Goal: Information Seeking & Learning: Learn about a topic

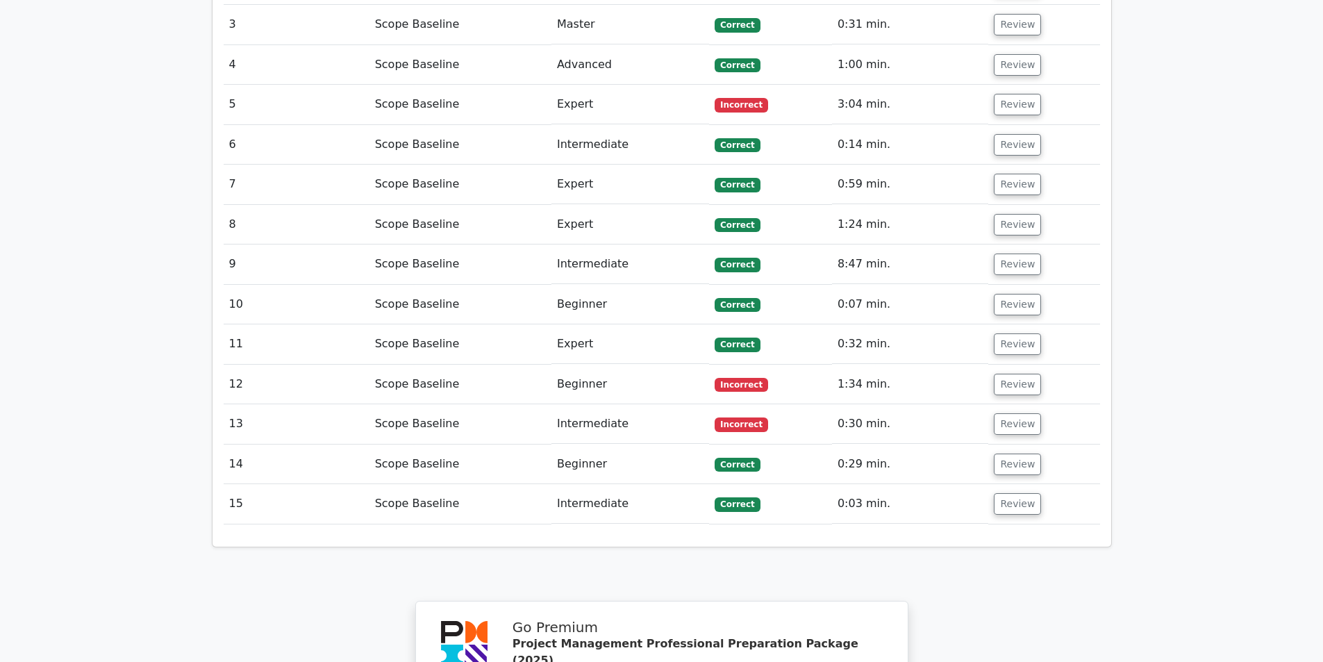
scroll to position [1736, 0]
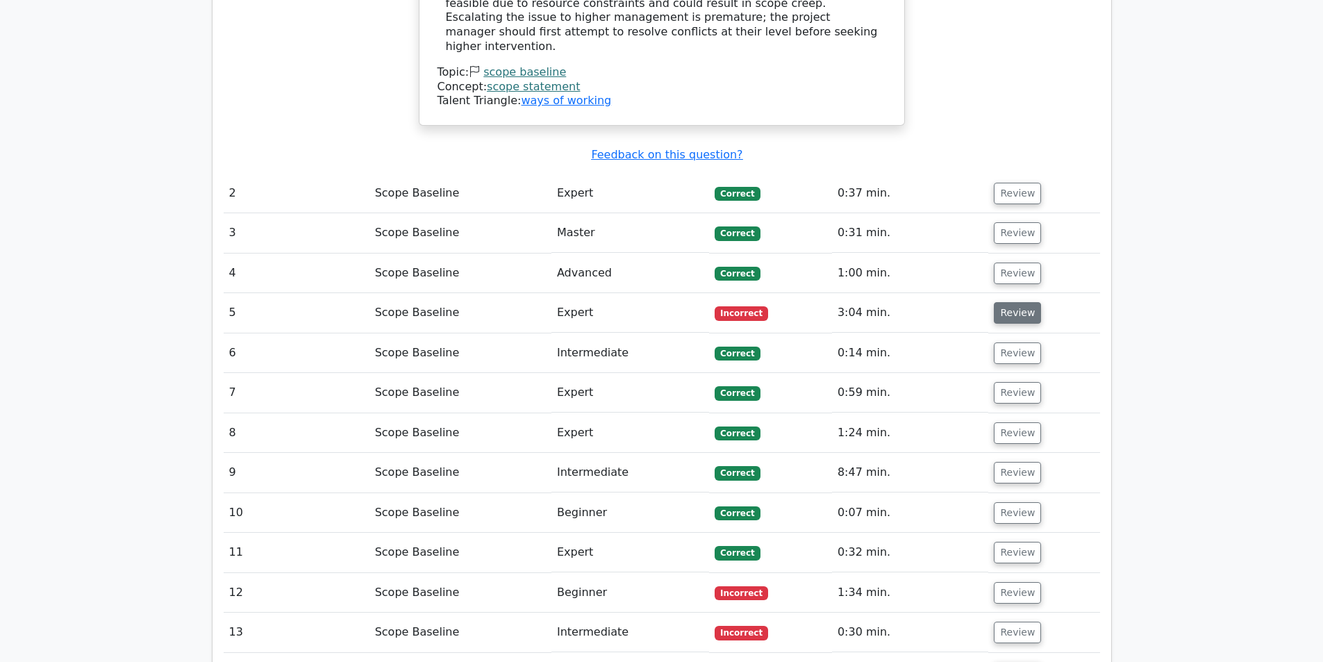
drag, startPoint x: 1016, startPoint y: 207, endPoint x: 1009, endPoint y: 221, distance: 15.5
click at [1014, 293] on td "Review" at bounding box center [1043, 313] width 111 height 40
click at [1009, 302] on button "Review" at bounding box center [1017, 313] width 47 height 22
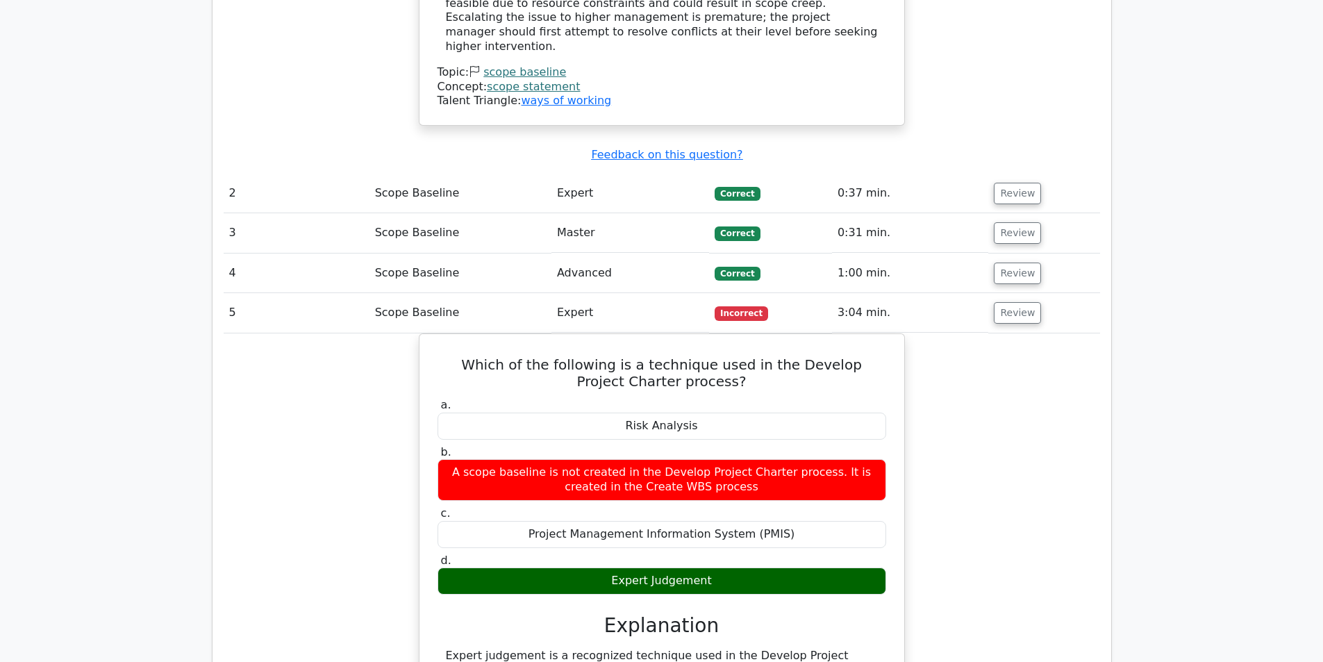
scroll to position [1805, 0]
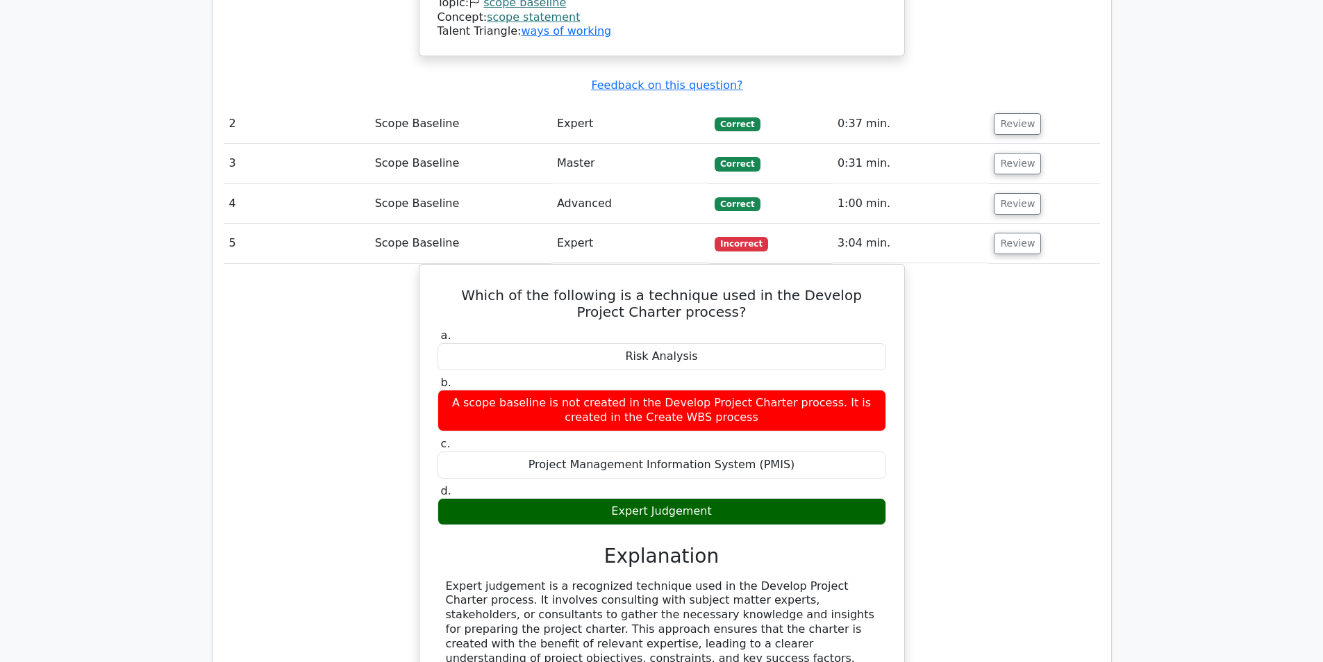
drag, startPoint x: 1009, startPoint y: 224, endPoint x: 1011, endPoint y: 291, distance: 66.7
click at [1011, 291] on tbody "1 Scope Baseline Beginner [GEOGRAPHIC_DATA] 1:41 min. Review" at bounding box center [662, 228] width 876 height 1884
click at [996, 233] on button "Review" at bounding box center [1017, 244] width 47 height 22
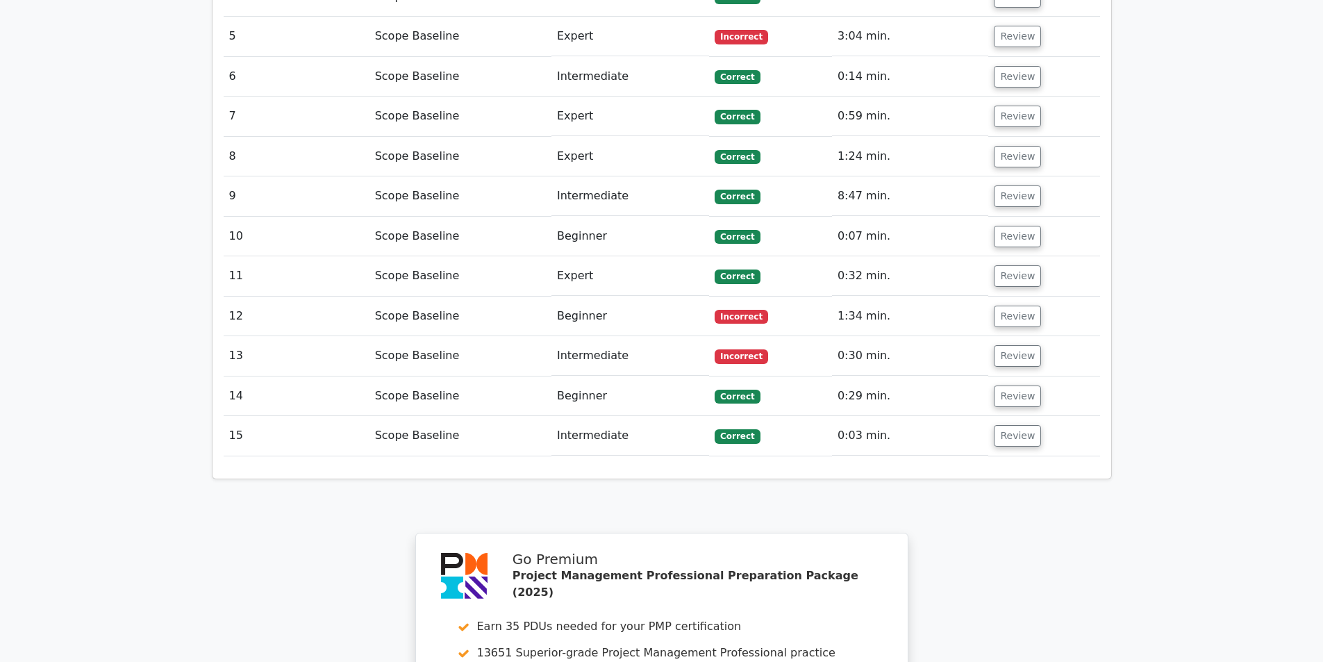
scroll to position [2014, 0]
click at [1016, 295] on td "Review" at bounding box center [1043, 315] width 111 height 40
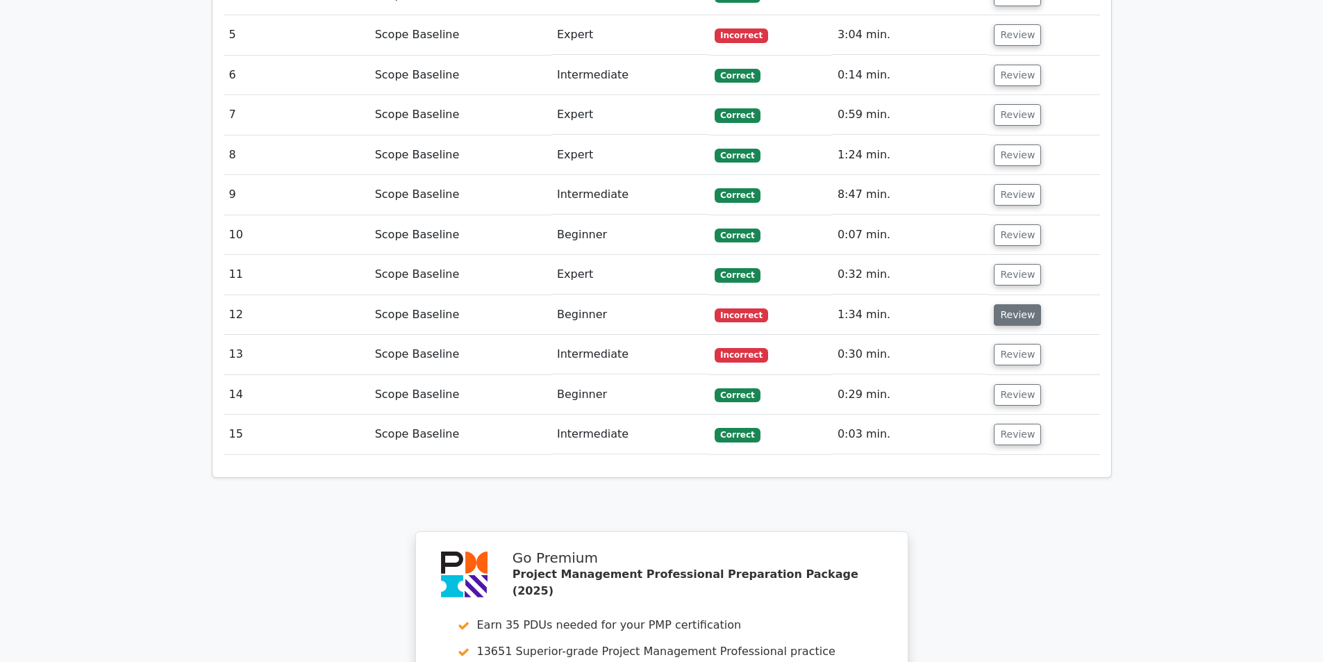
click at [1012, 304] on button "Review" at bounding box center [1017, 315] width 47 height 22
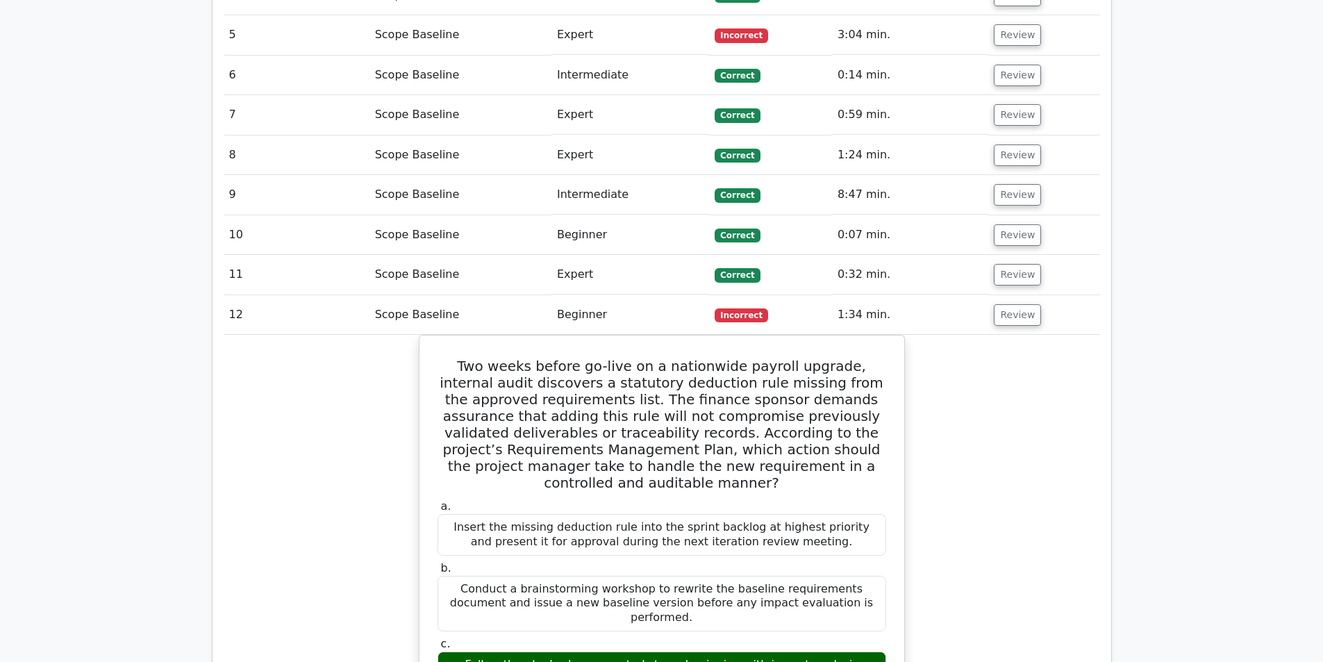
click at [1016, 295] on td "Review" at bounding box center [1043, 315] width 111 height 40
click at [1018, 304] on button "Review" at bounding box center [1017, 315] width 47 height 22
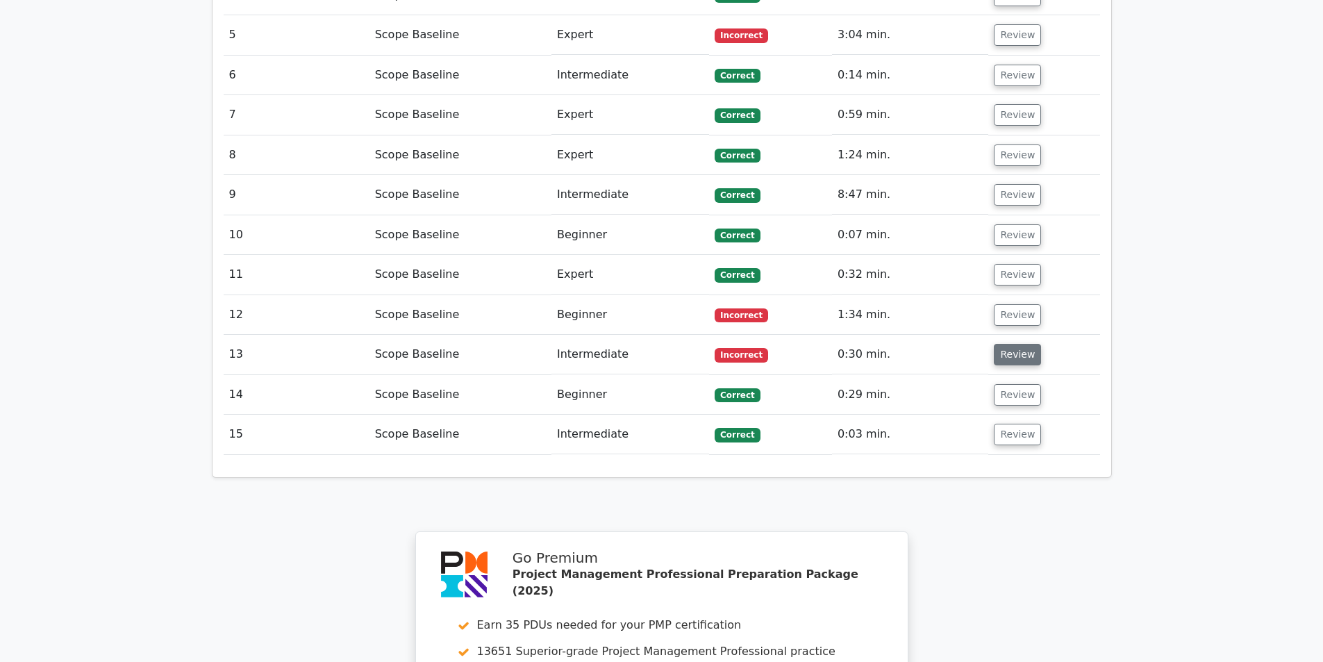
click at [998, 344] on button "Review" at bounding box center [1017, 355] width 47 height 22
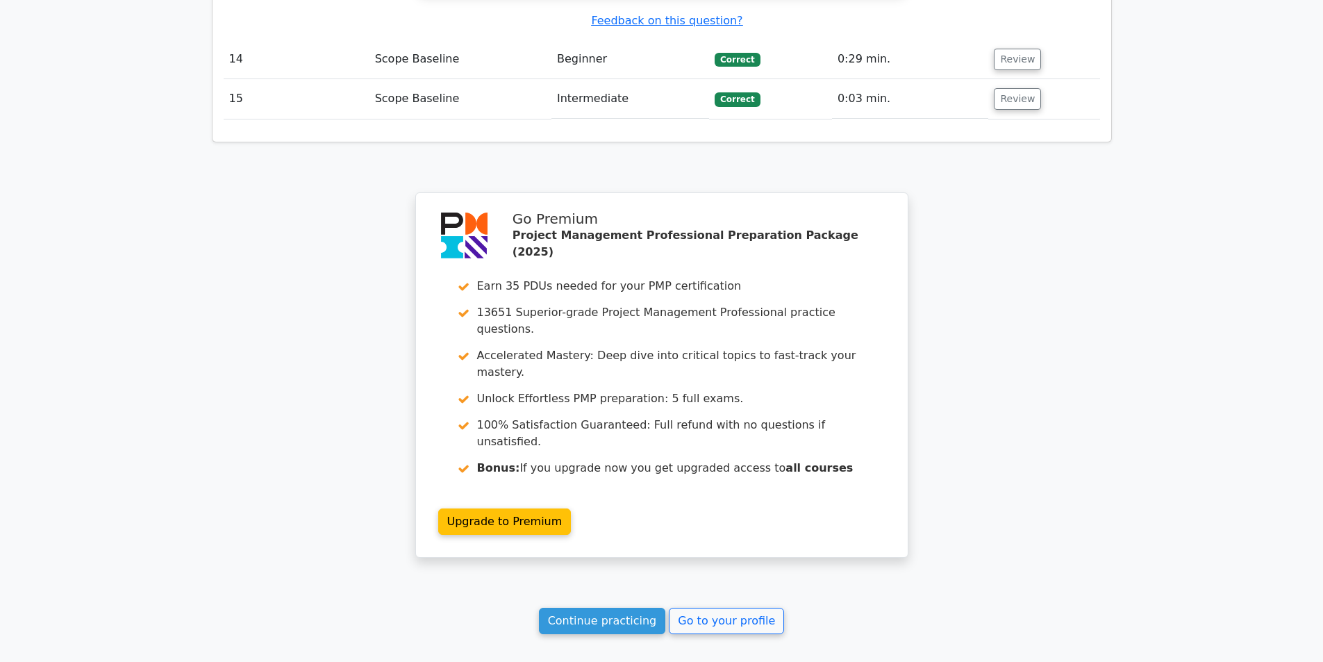
scroll to position [2964, 0]
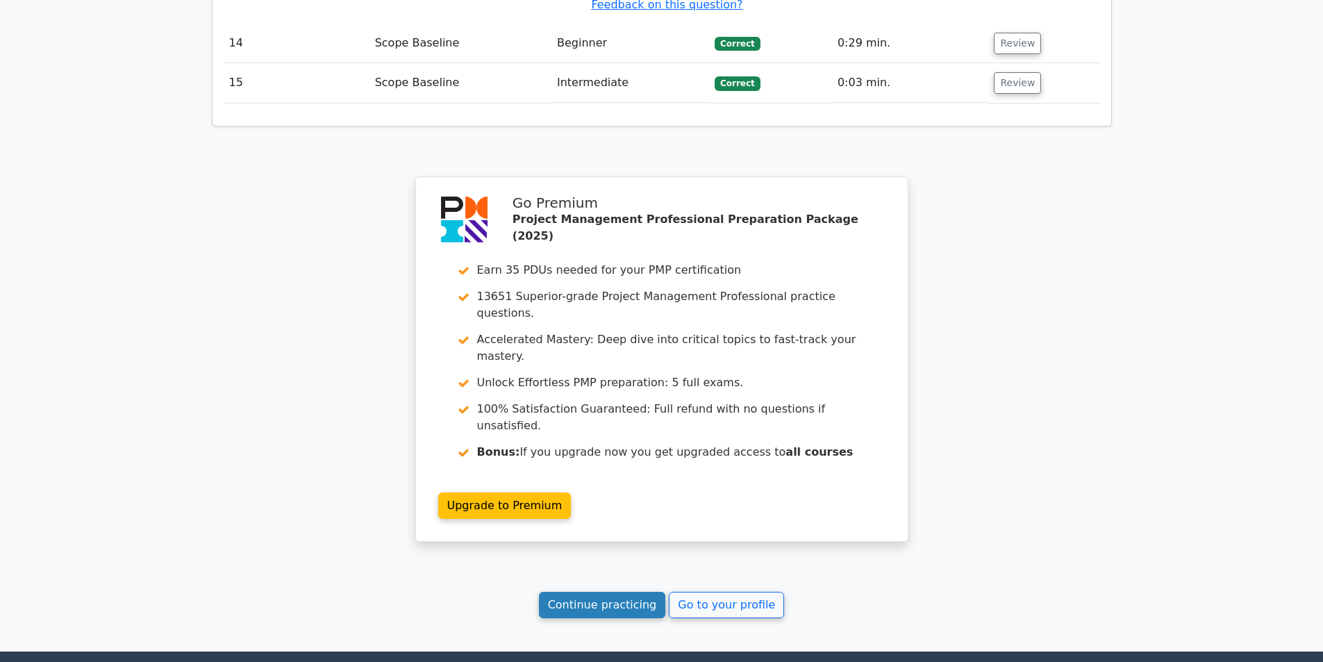
click at [566, 592] on link "Continue practicing" at bounding box center [602, 605] width 127 height 26
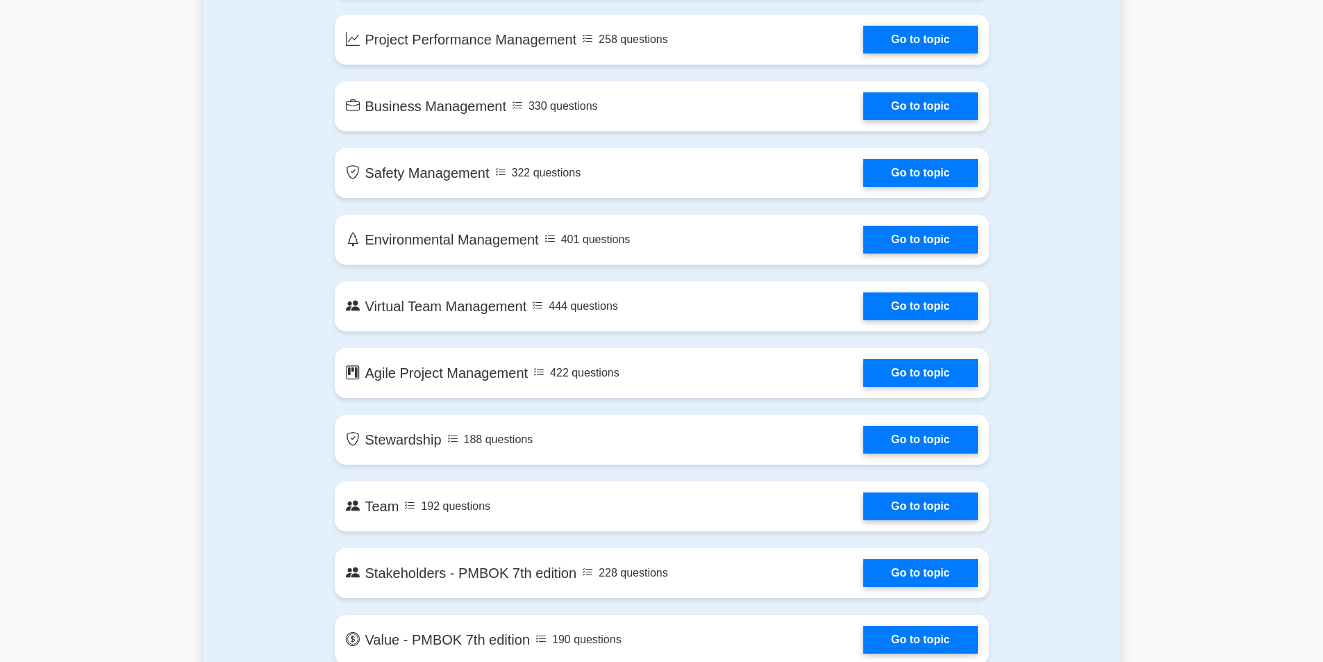
scroll to position [2638, 0]
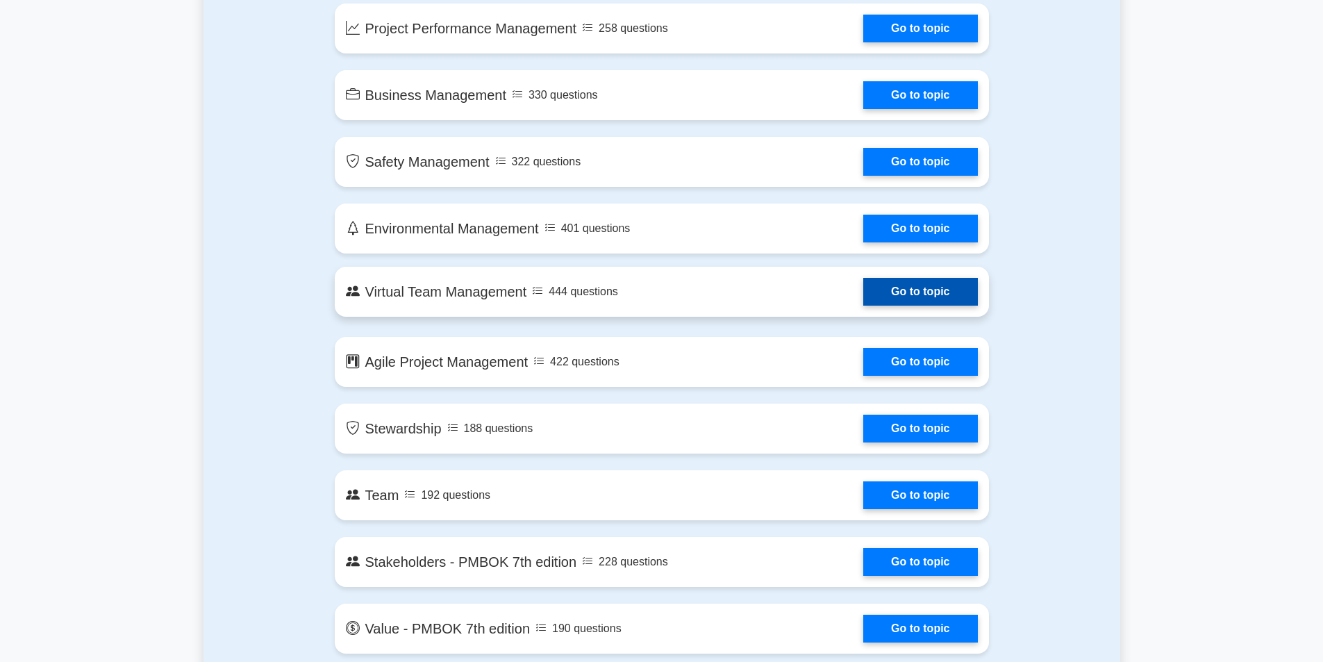
click at [863, 290] on link "Go to topic" at bounding box center [920, 292] width 114 height 28
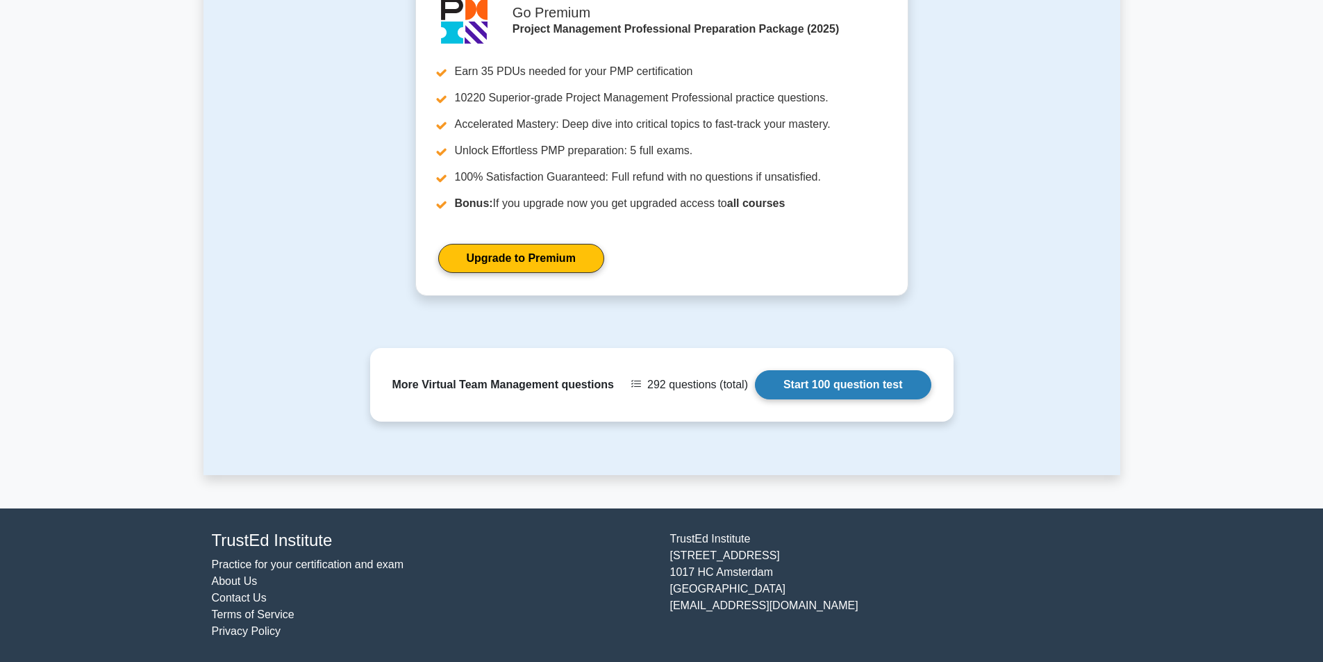
scroll to position [1615, 0]
click at [851, 388] on link "Start 100 question test" at bounding box center [843, 384] width 176 height 29
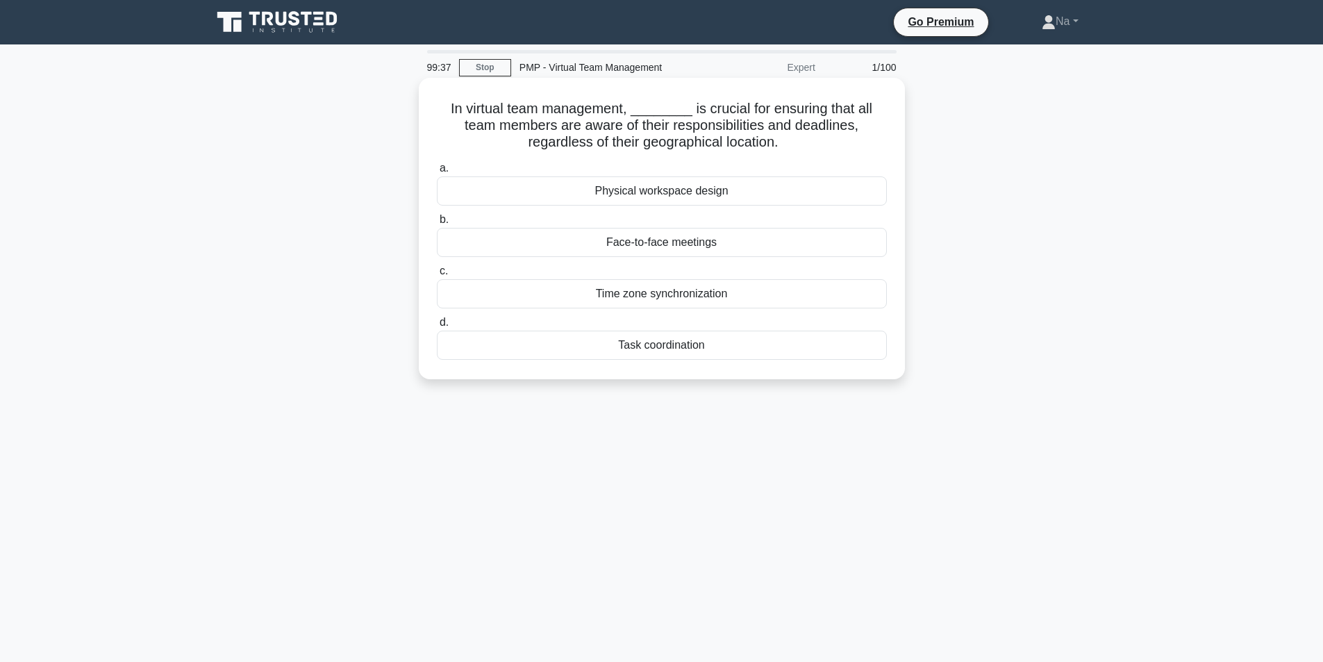
click at [676, 290] on div "Time zone synchronization" at bounding box center [662, 293] width 450 height 29
click at [437, 276] on input "c. Time zone synchronization" at bounding box center [437, 271] width 0 height 9
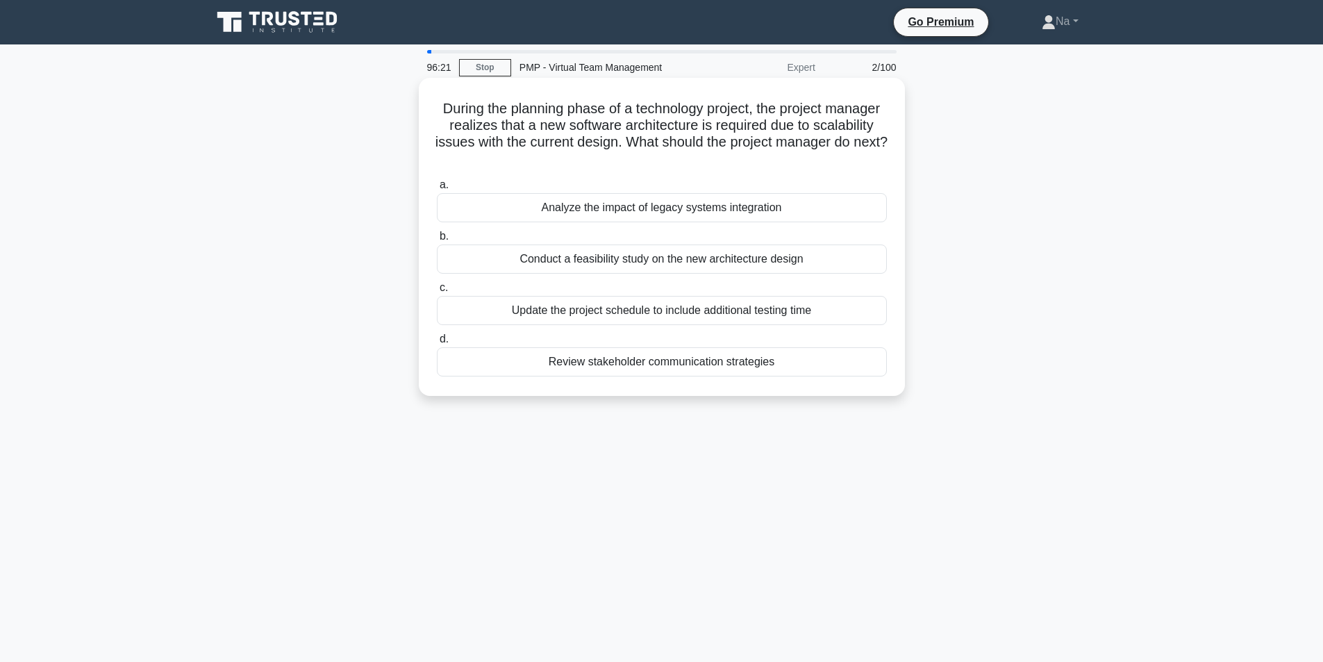
click at [730, 213] on div "Analyze the impact of legacy systems integration" at bounding box center [662, 207] width 450 height 29
click at [437, 190] on input "a. Analyze the impact of legacy systems integration" at bounding box center [437, 185] width 0 height 9
